Goal: Task Accomplishment & Management: Use online tool/utility

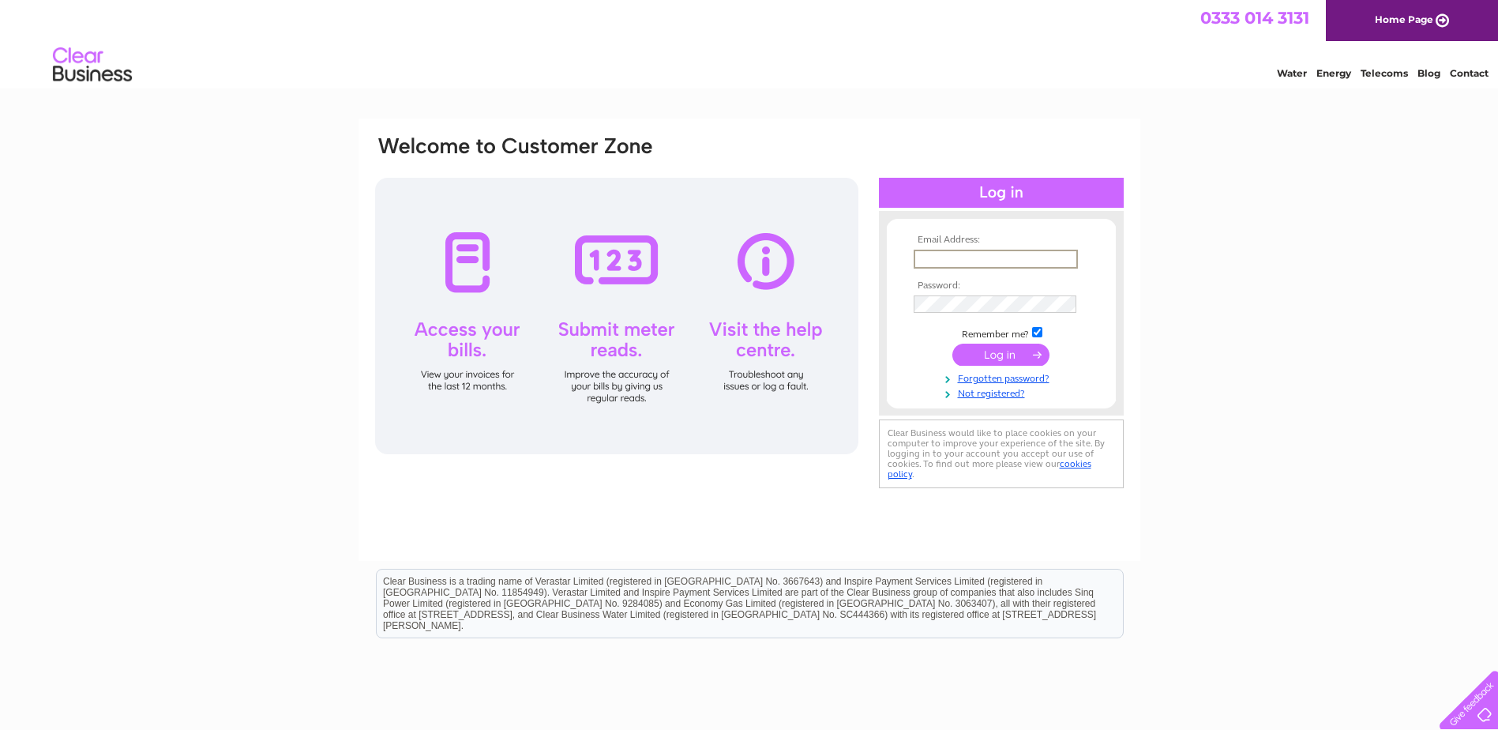
type input "[PERSON_NAME][EMAIL_ADDRESS][DOMAIN_NAME]"
click at [991, 359] on input "submit" at bounding box center [1000, 355] width 97 height 22
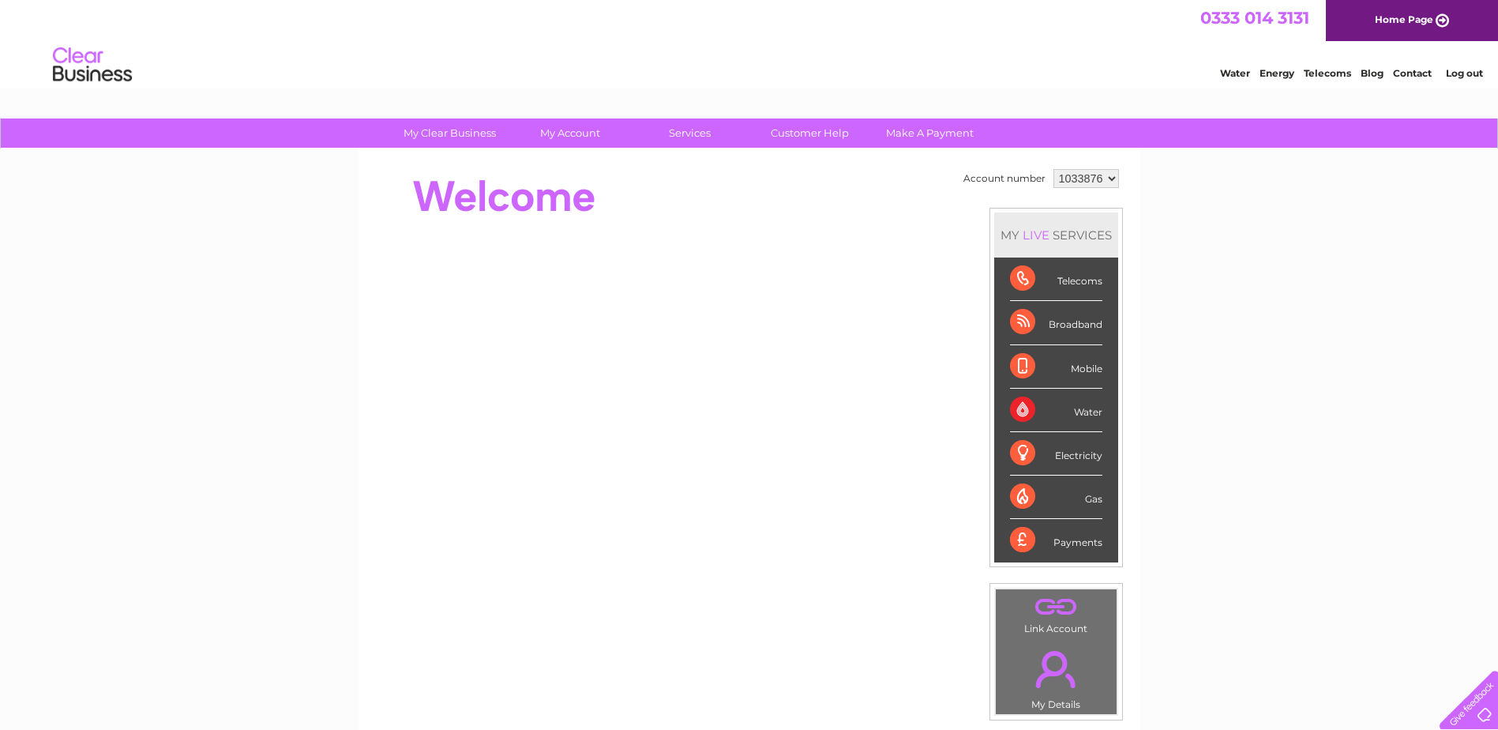
click at [1087, 178] on select "1033876 1065468" at bounding box center [1086, 178] width 66 height 19
select select "1065468"
click at [1053, 169] on select "1033876 1065468" at bounding box center [1086, 178] width 66 height 19
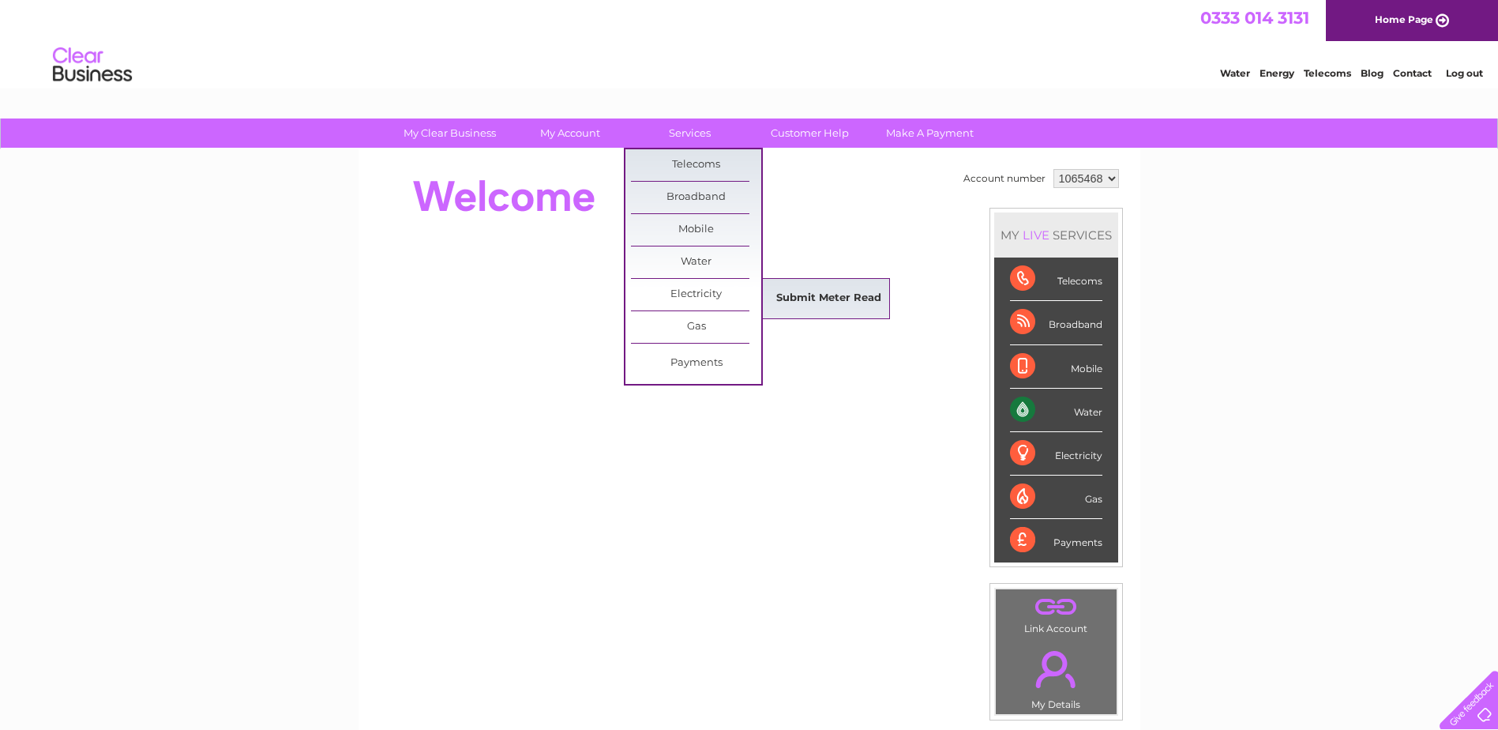
click at [789, 295] on link "Submit Meter Read" at bounding box center [829, 299] width 130 height 32
